Goal: Communication & Community: Answer question/provide support

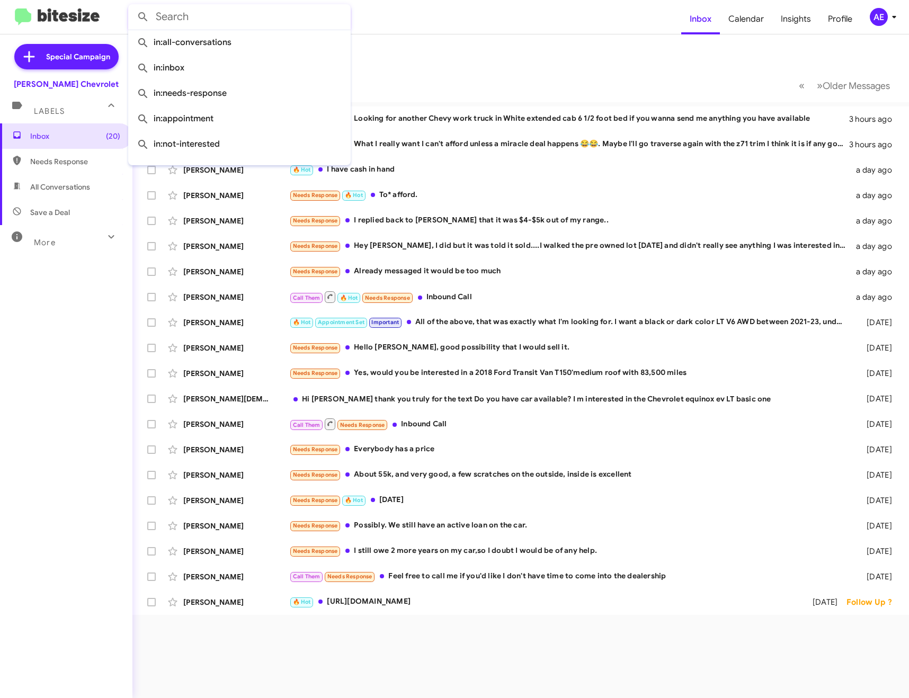
click at [249, 17] on input "text" at bounding box center [239, 16] width 223 height 25
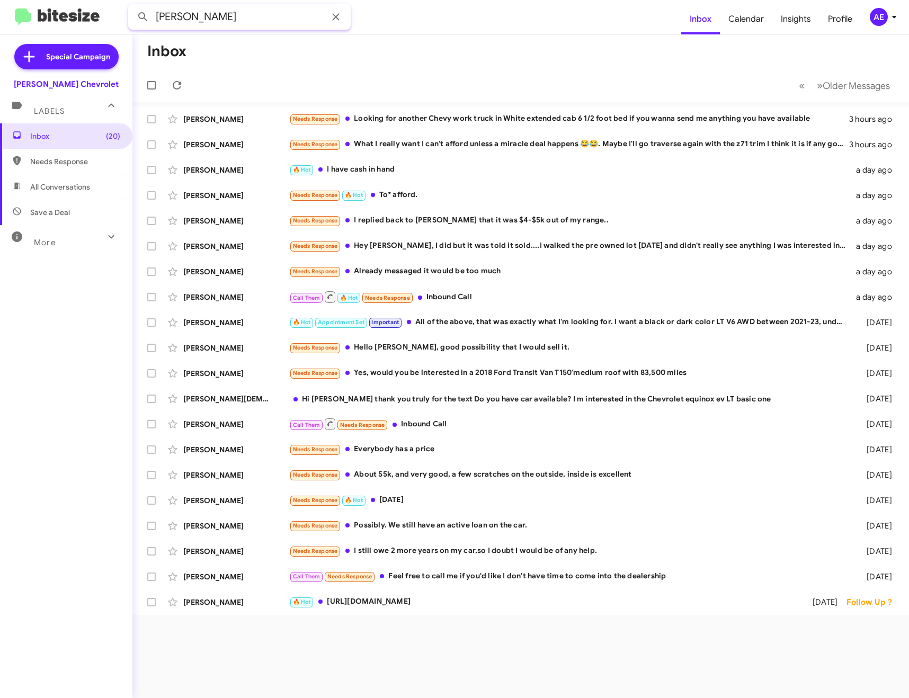
type input "[PERSON_NAME]"
click at [132, 6] on button at bounding box center [142, 16] width 21 height 21
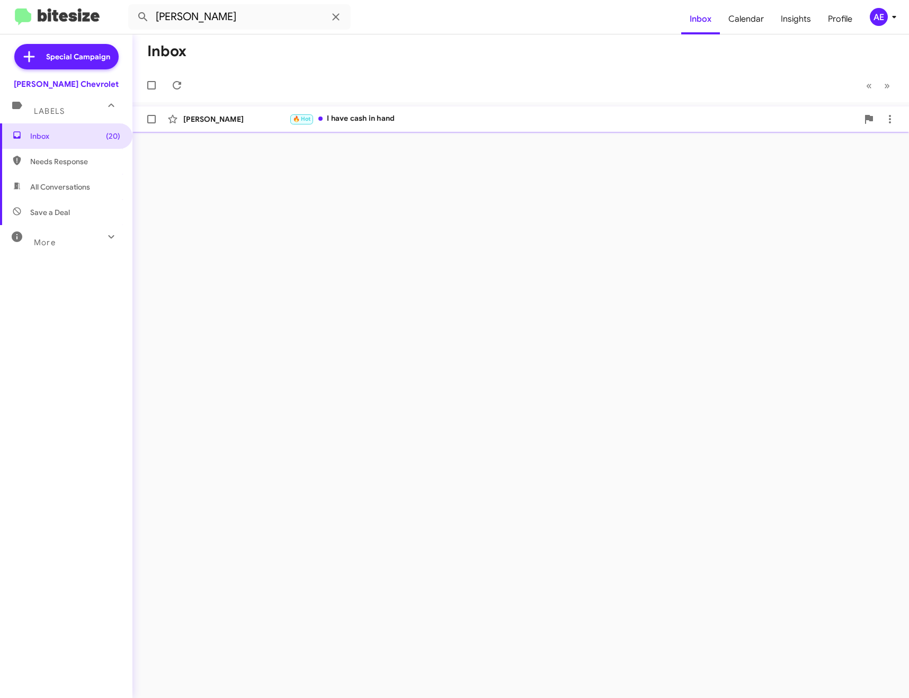
click at [388, 112] on div "[PERSON_NAME] 🔥 Hot I have cash in hand a day ago" at bounding box center [521, 119] width 760 height 21
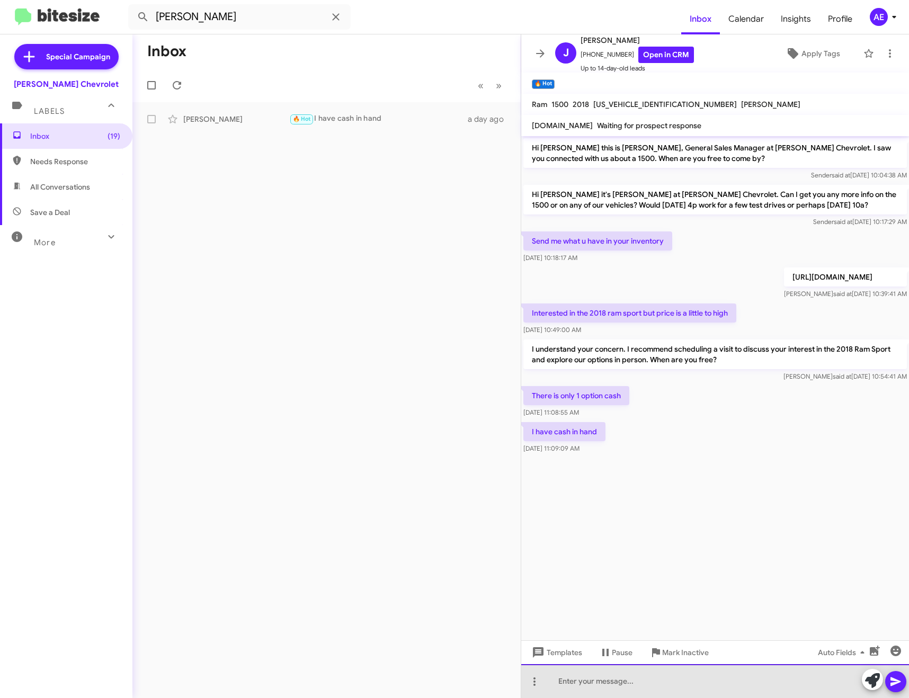
click at [661, 680] on div at bounding box center [715, 681] width 388 height 34
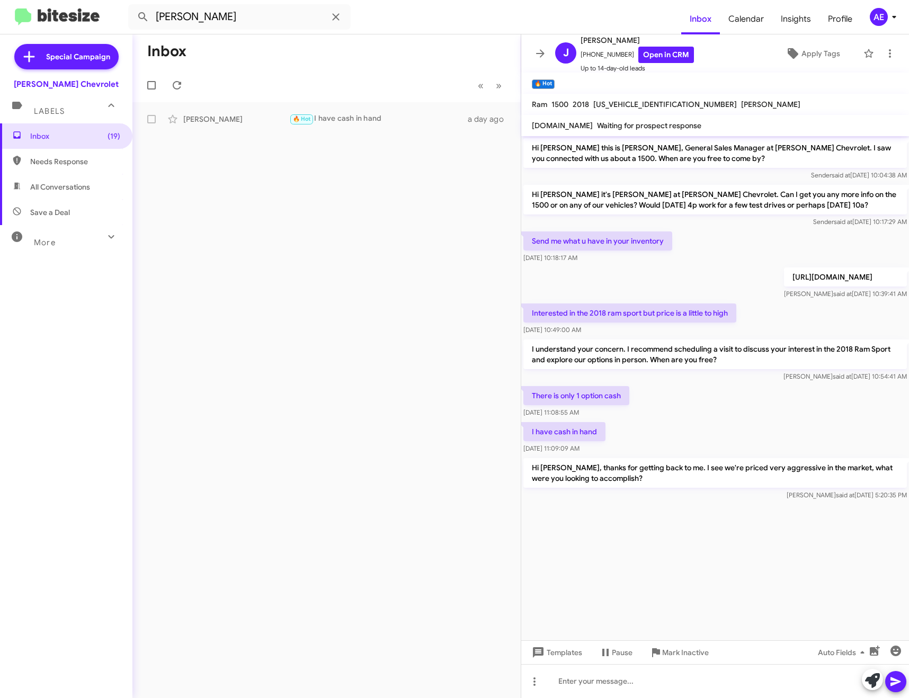
click at [542, 51] on icon at bounding box center [540, 53] width 8 height 8
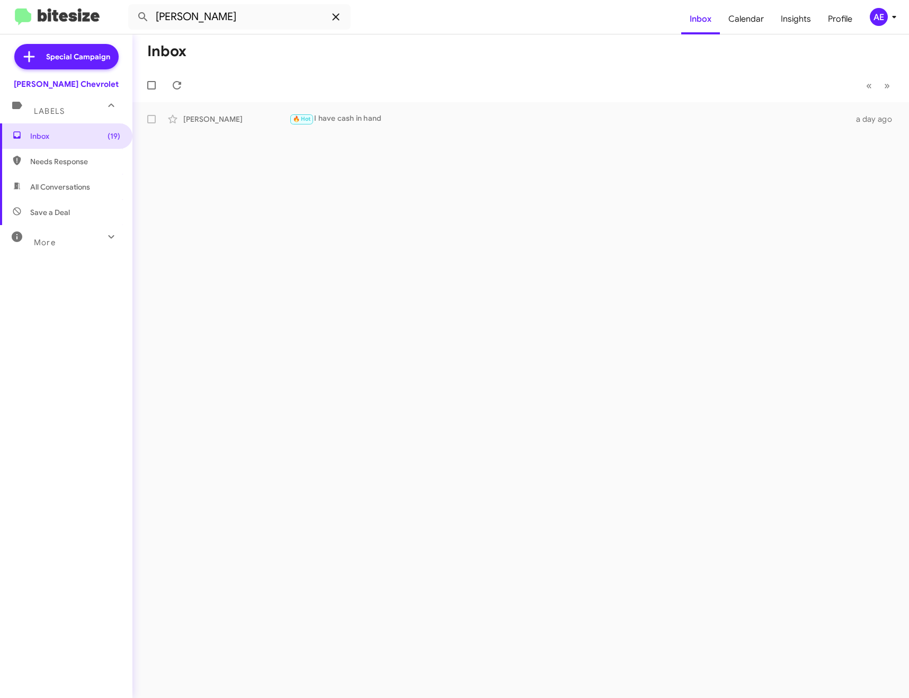
click at [335, 19] on icon at bounding box center [336, 17] width 13 height 13
